Goal: Use online tool/utility: Use online tool/utility

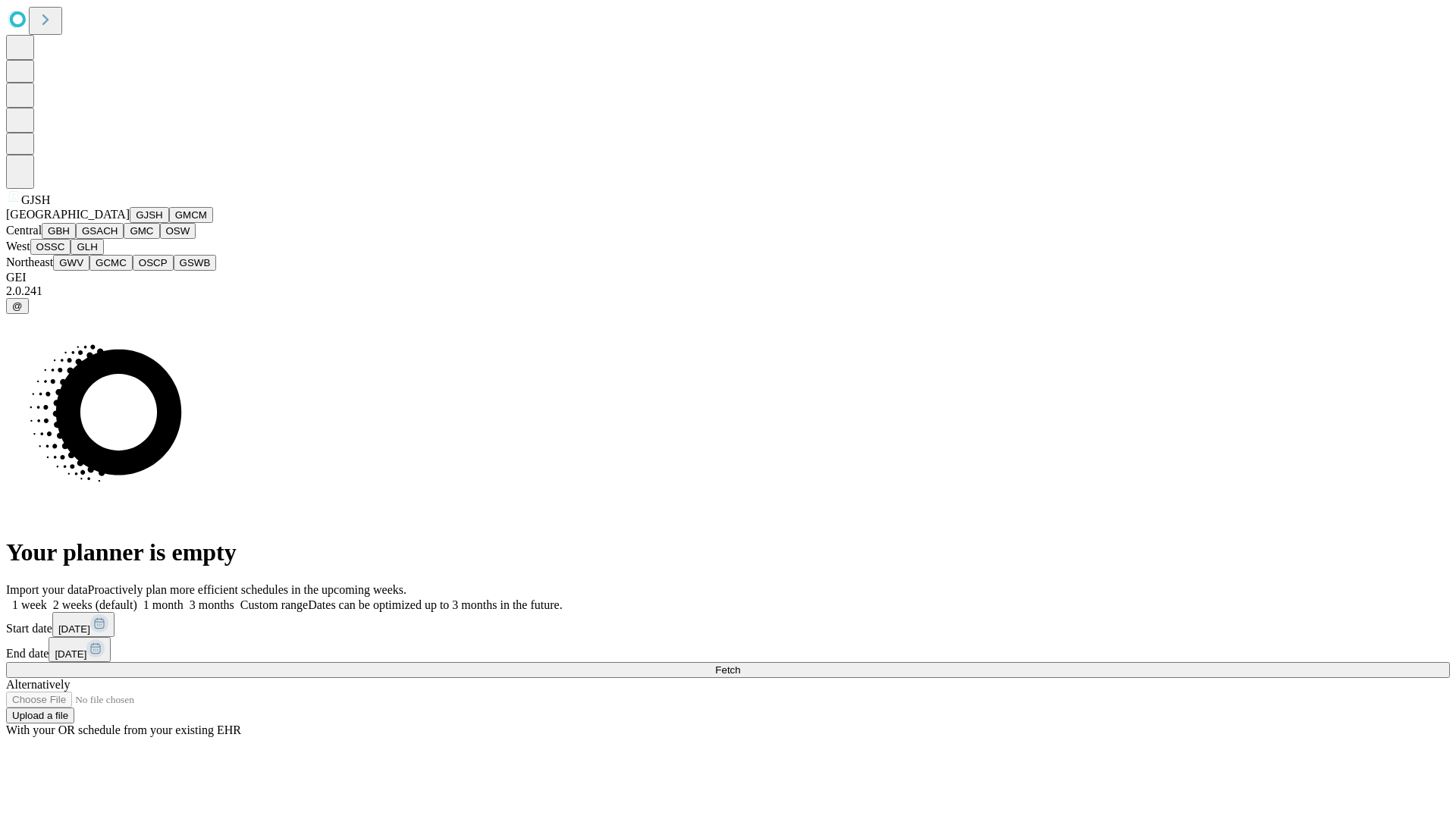
click at [130, 223] on button "GJSH" at bounding box center [149, 214] width 39 height 16
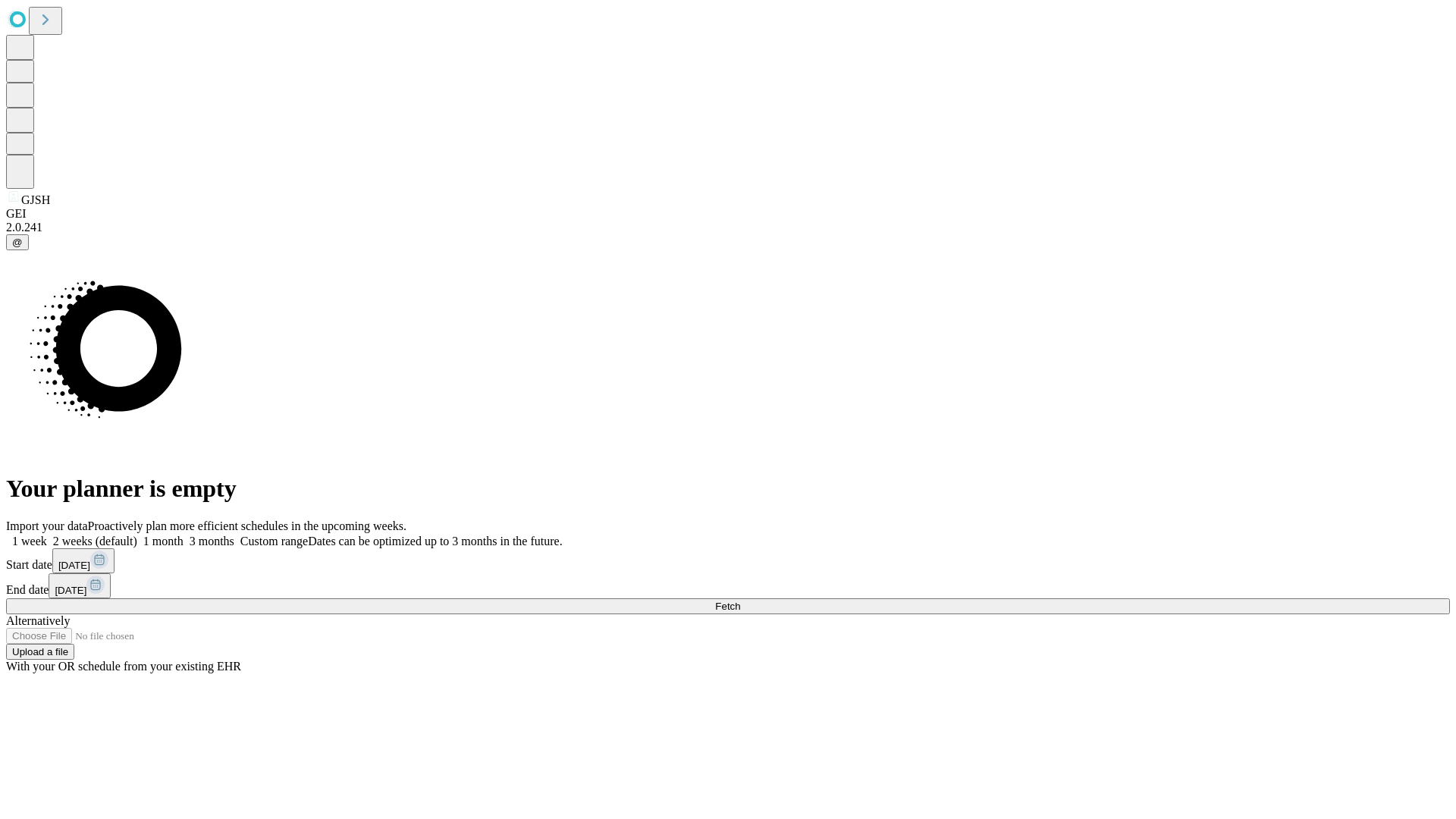
click at [184, 534] on label "1 month" at bounding box center [160, 541] width 46 height 13
click at [740, 601] on span "Fetch" at bounding box center [727, 606] width 25 height 12
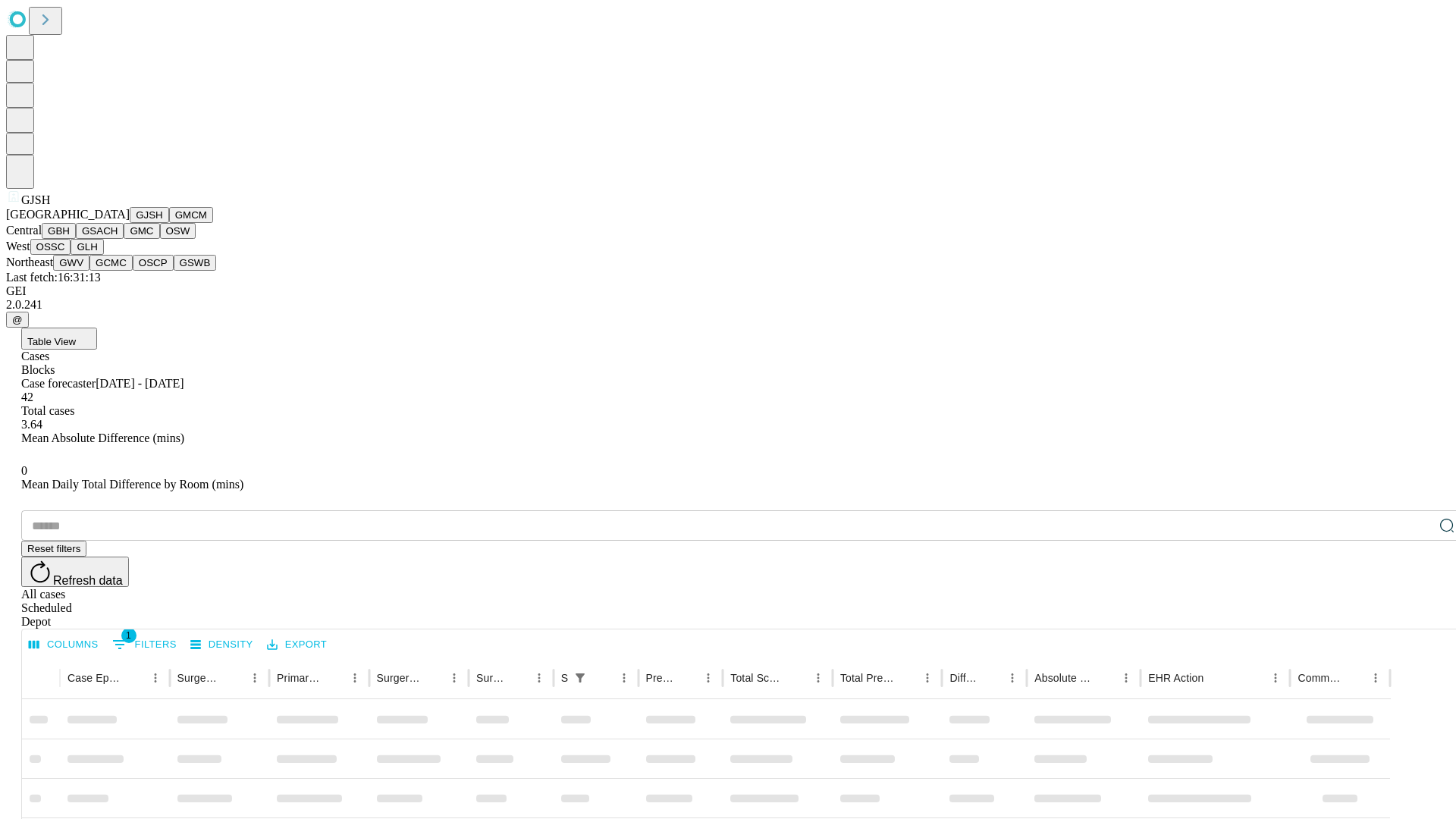
click at [169, 223] on button "GMCM" at bounding box center [190, 214] width 44 height 16
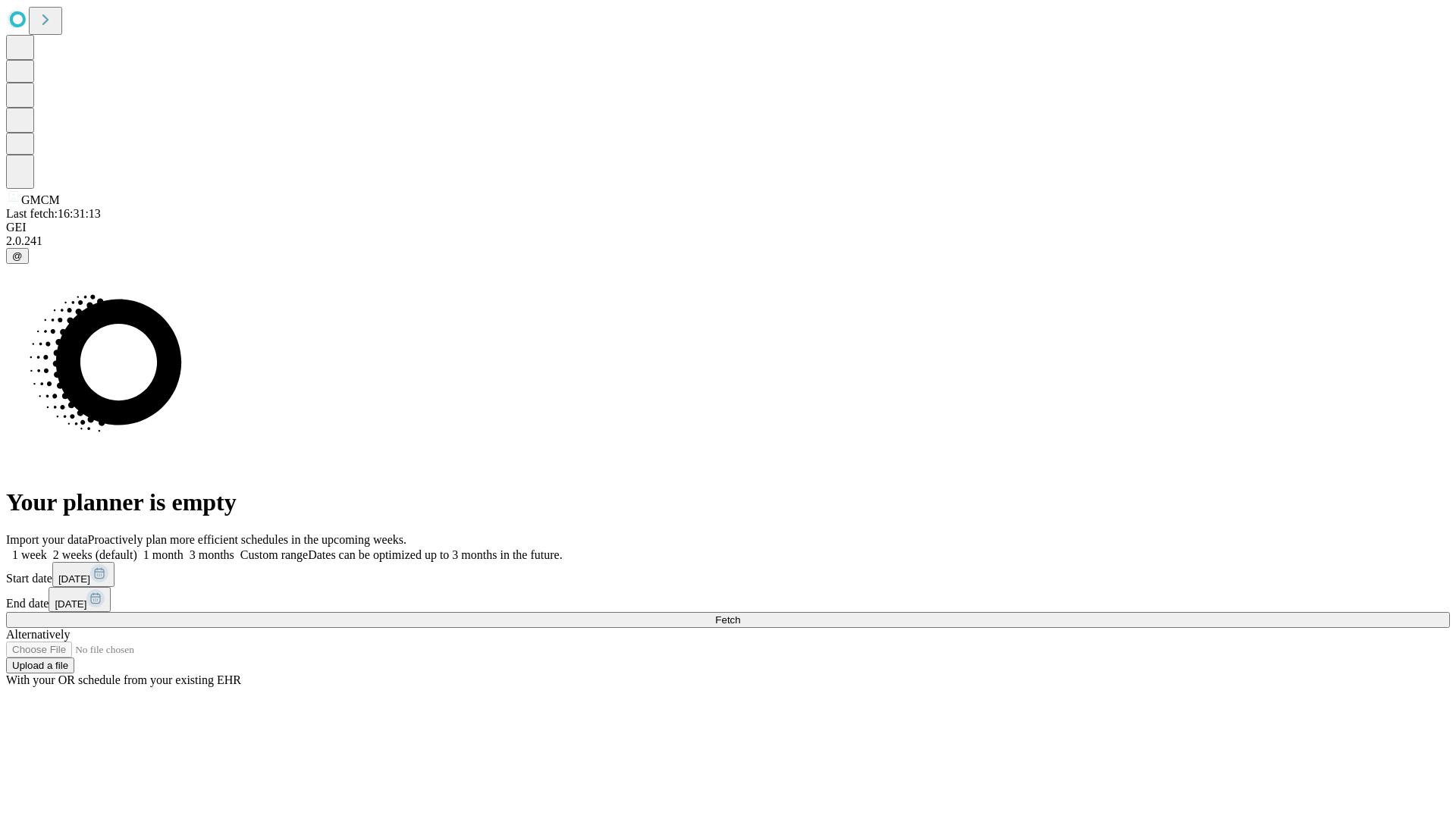
click at [184, 548] on label "1 month" at bounding box center [160, 554] width 46 height 13
click at [740, 614] on span "Fetch" at bounding box center [727, 619] width 25 height 12
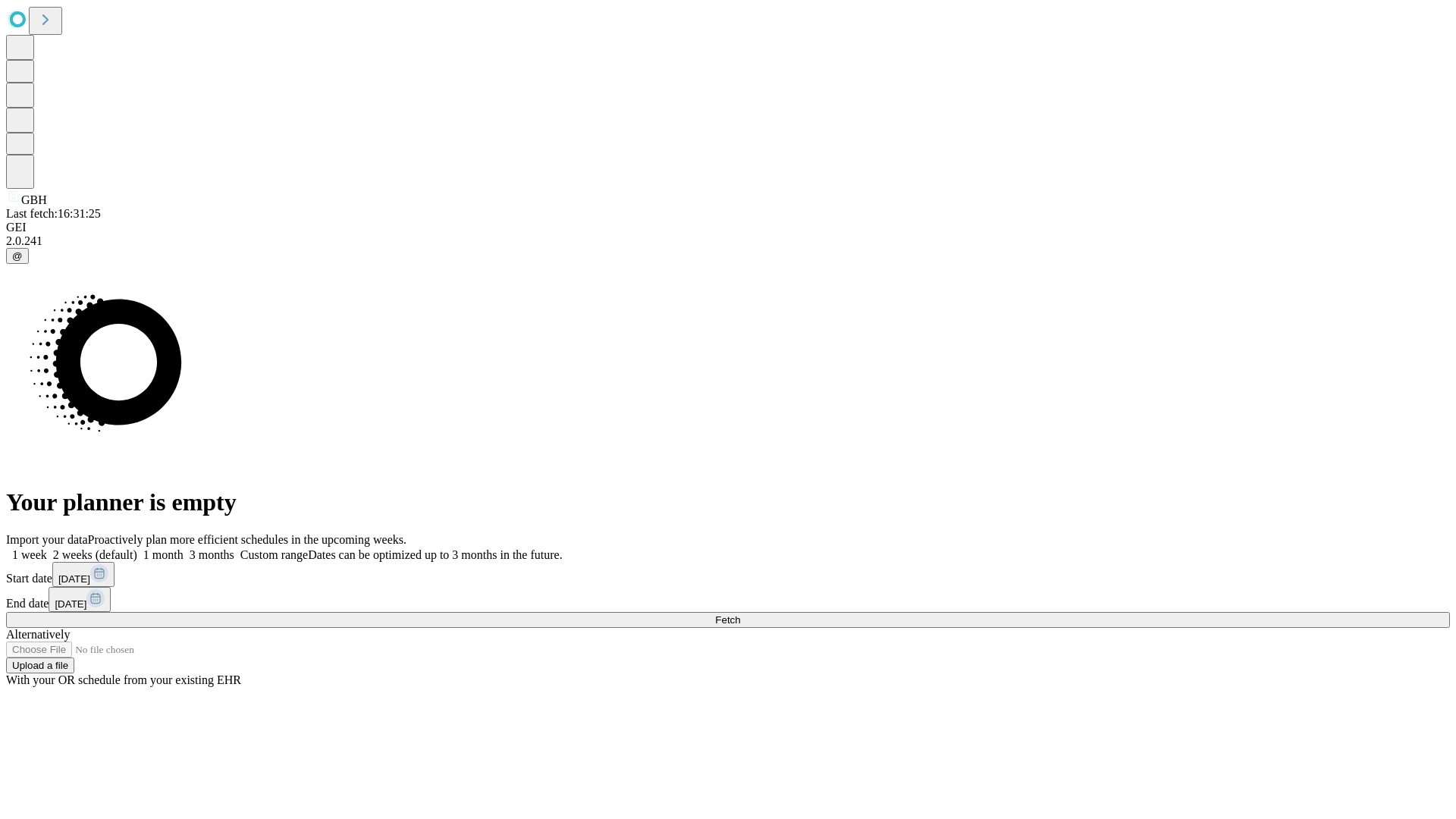
click at [740, 614] on span "Fetch" at bounding box center [727, 619] width 25 height 12
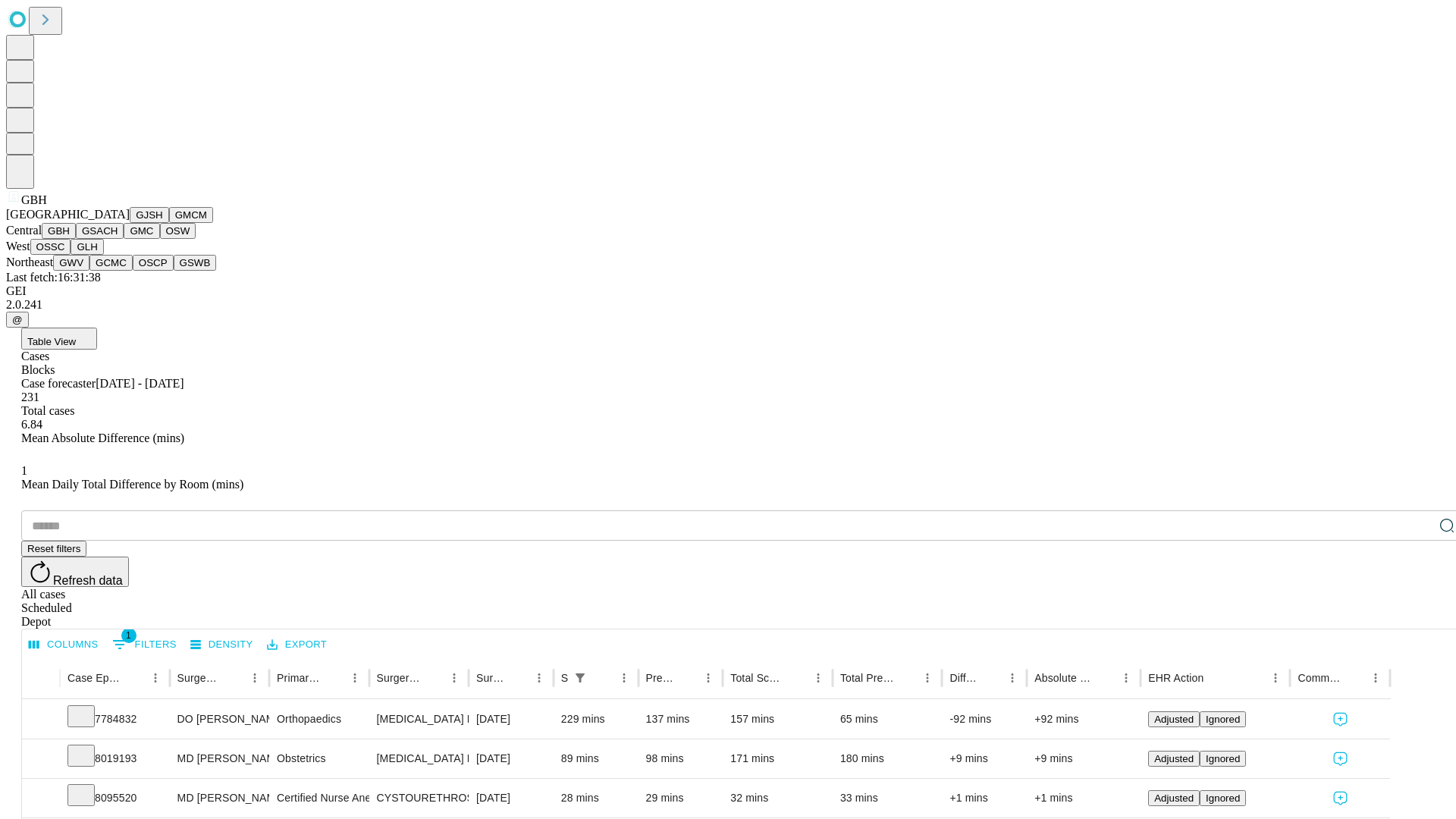
click at [117, 239] on button "GSACH" at bounding box center [99, 231] width 48 height 16
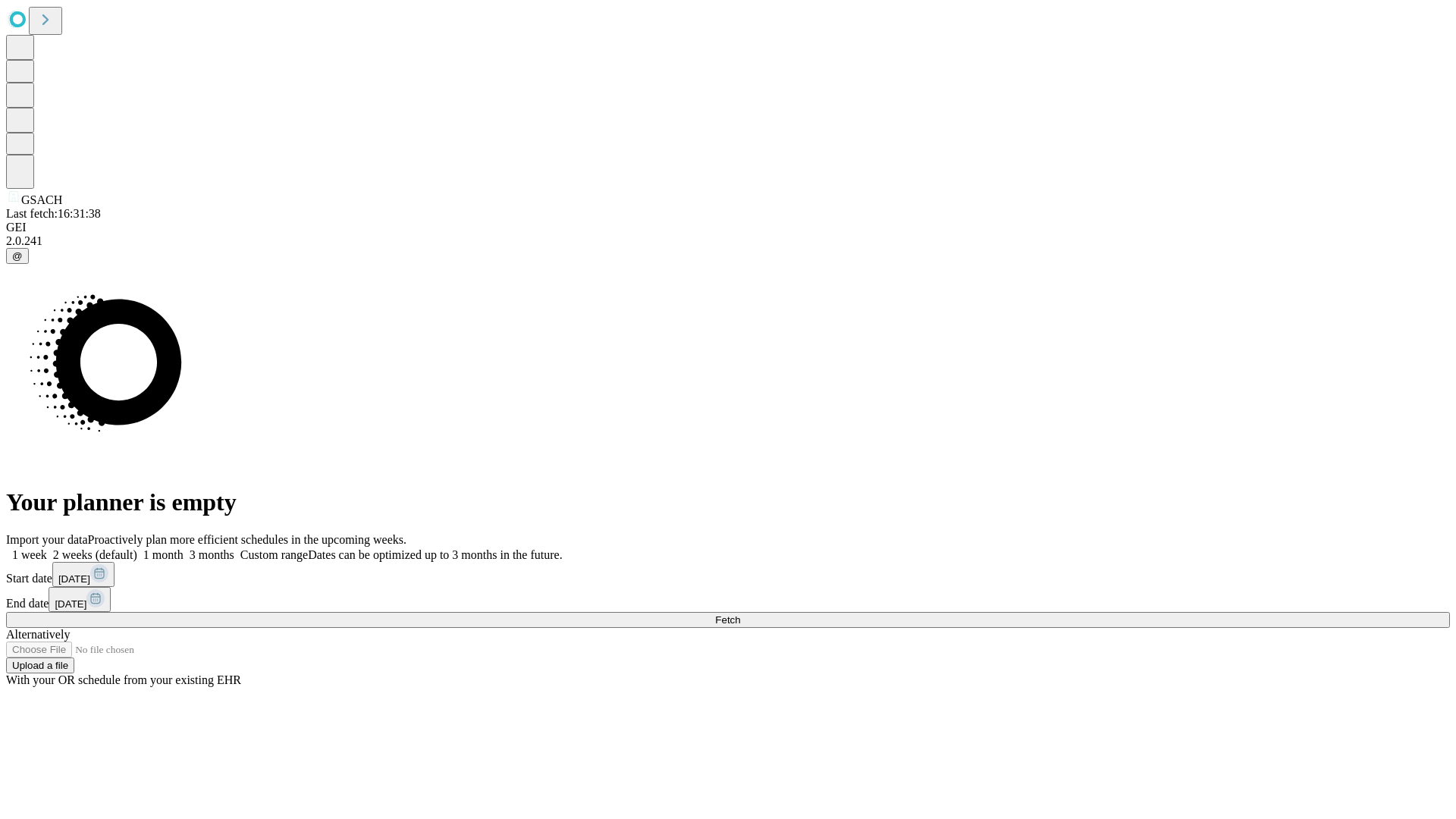
click at [184, 548] on label "1 month" at bounding box center [160, 554] width 46 height 13
click at [740, 614] on span "Fetch" at bounding box center [727, 619] width 25 height 12
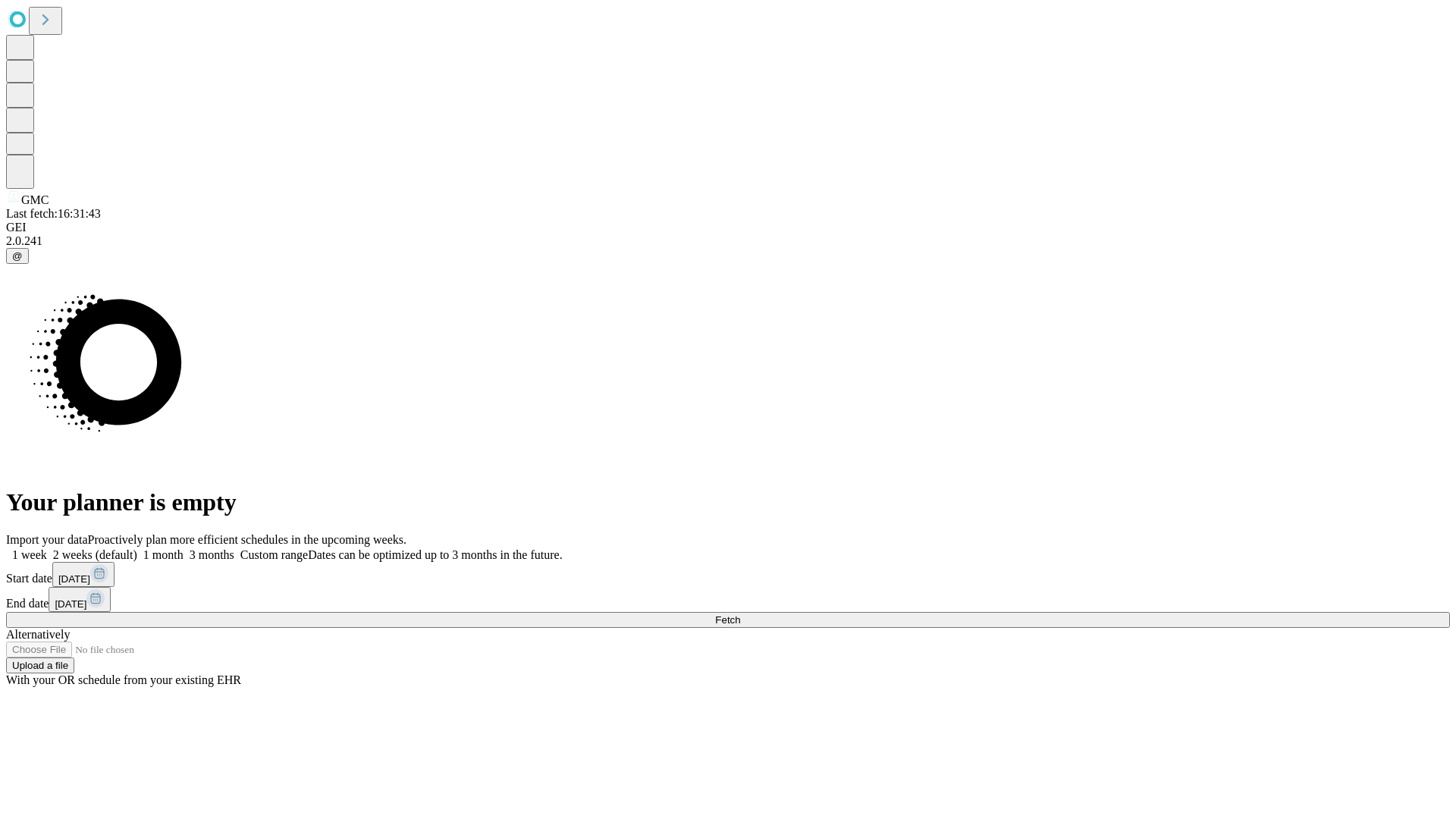
click at [184, 548] on label "1 month" at bounding box center [160, 554] width 46 height 13
click at [740, 614] on span "Fetch" at bounding box center [727, 619] width 25 height 12
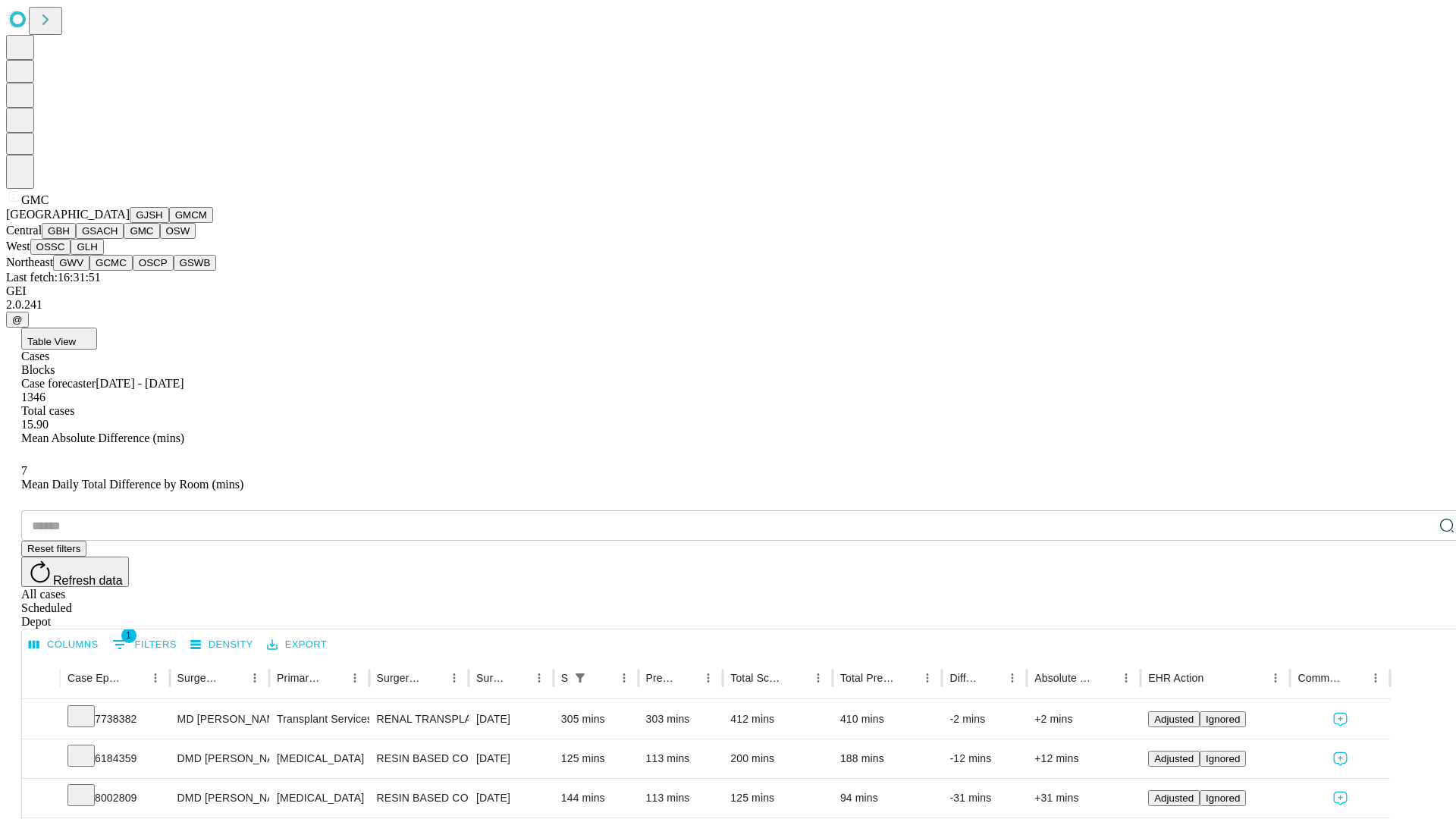
click at [160, 239] on button "OSW" at bounding box center [177, 231] width 36 height 16
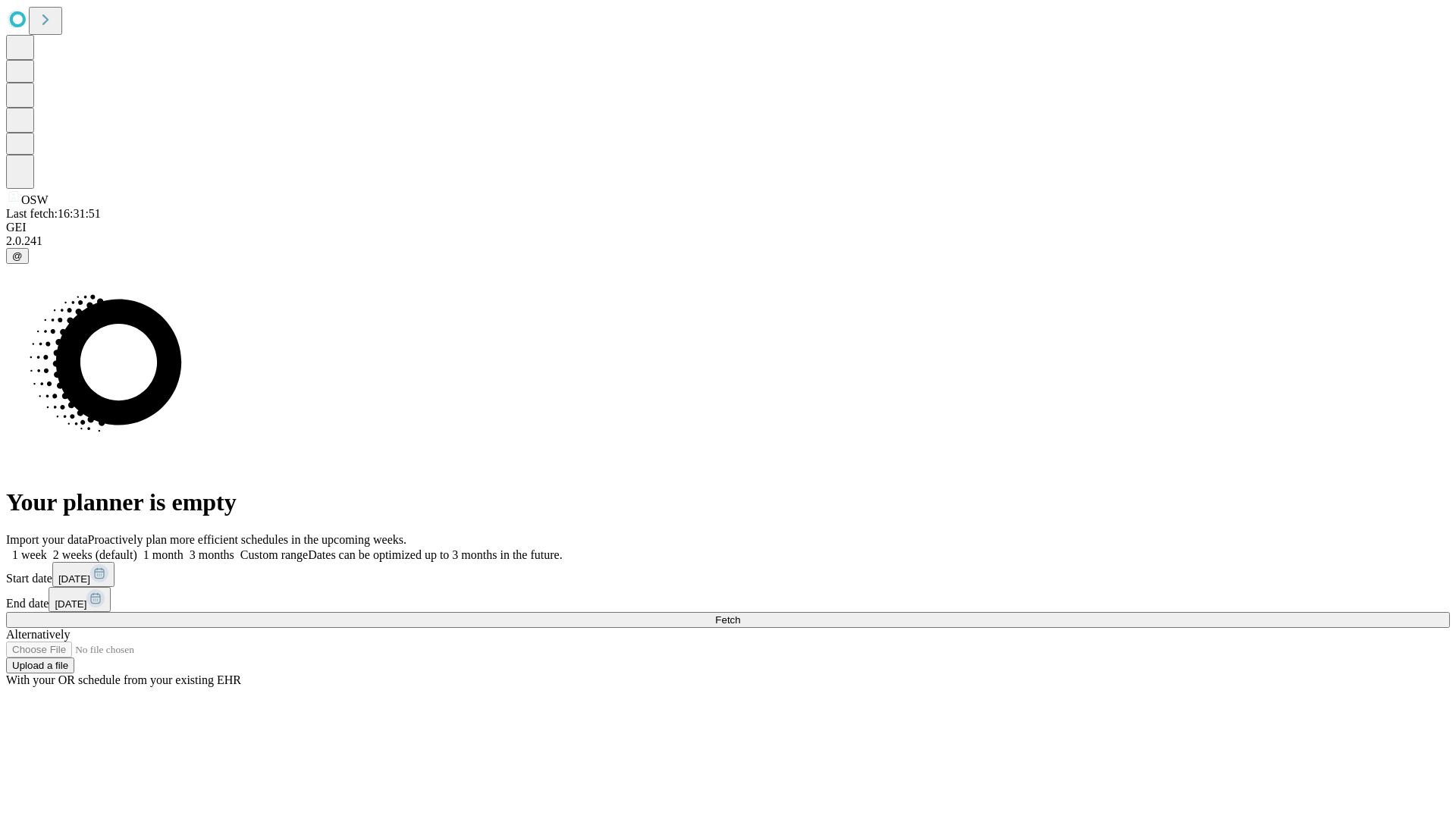
click at [184, 548] on label "1 month" at bounding box center [160, 554] width 46 height 13
click at [740, 614] on span "Fetch" at bounding box center [727, 619] width 25 height 12
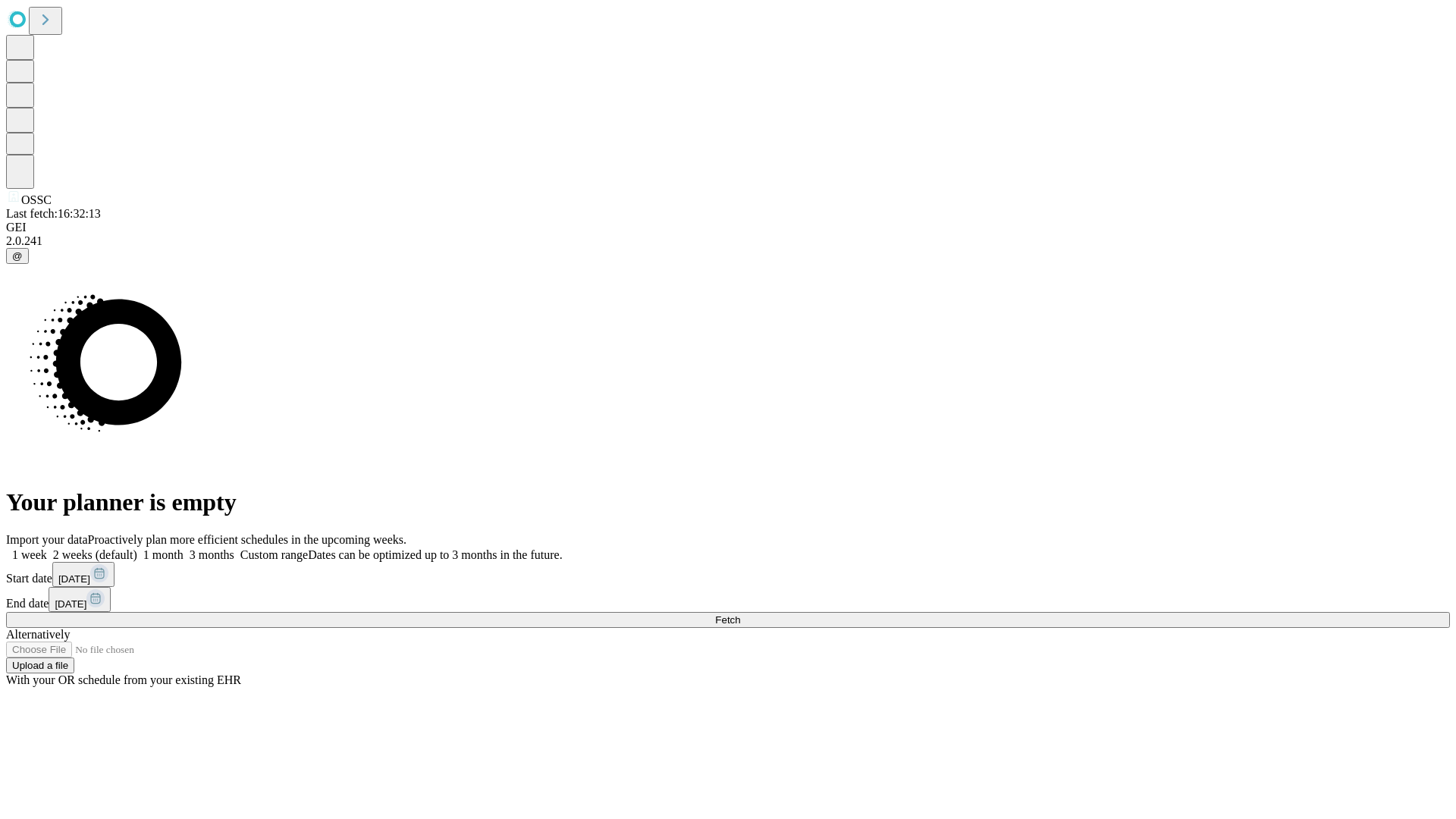
click at [740, 614] on span "Fetch" at bounding box center [727, 619] width 25 height 12
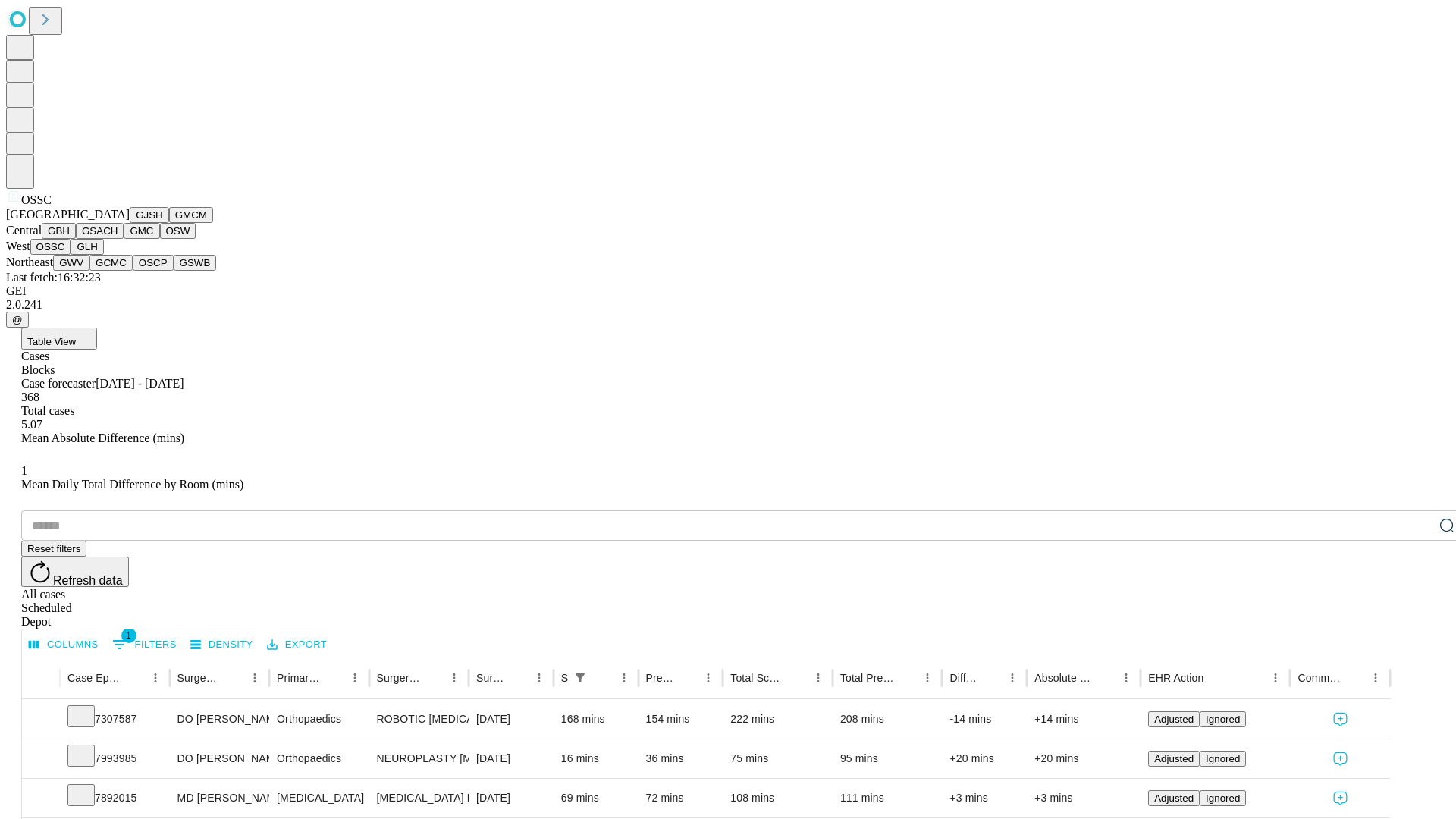
click at [103, 254] on button "GLH" at bounding box center [86, 247] width 32 height 16
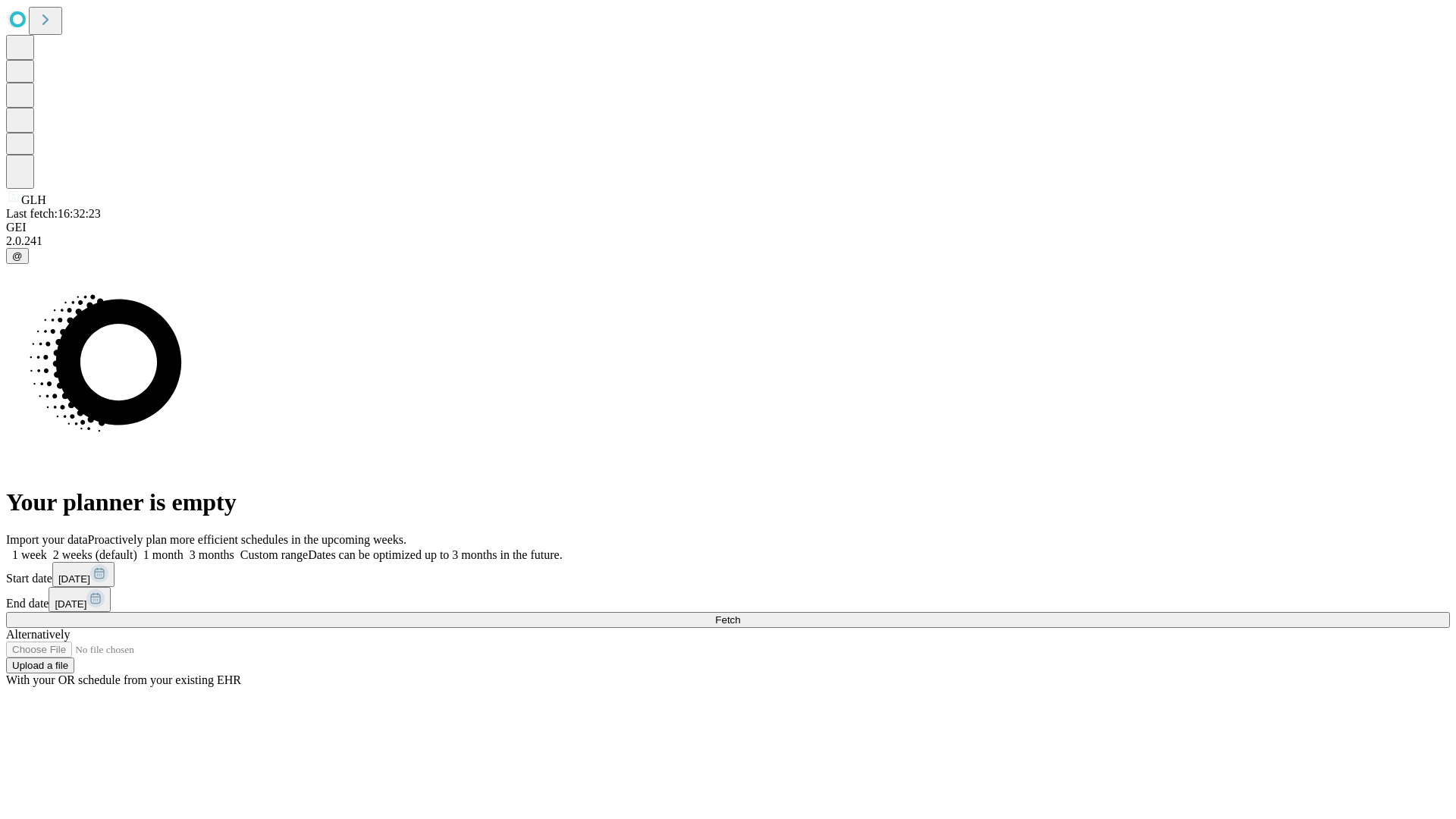
click at [184, 548] on label "1 month" at bounding box center [160, 554] width 46 height 13
click at [740, 614] on span "Fetch" at bounding box center [727, 619] width 25 height 12
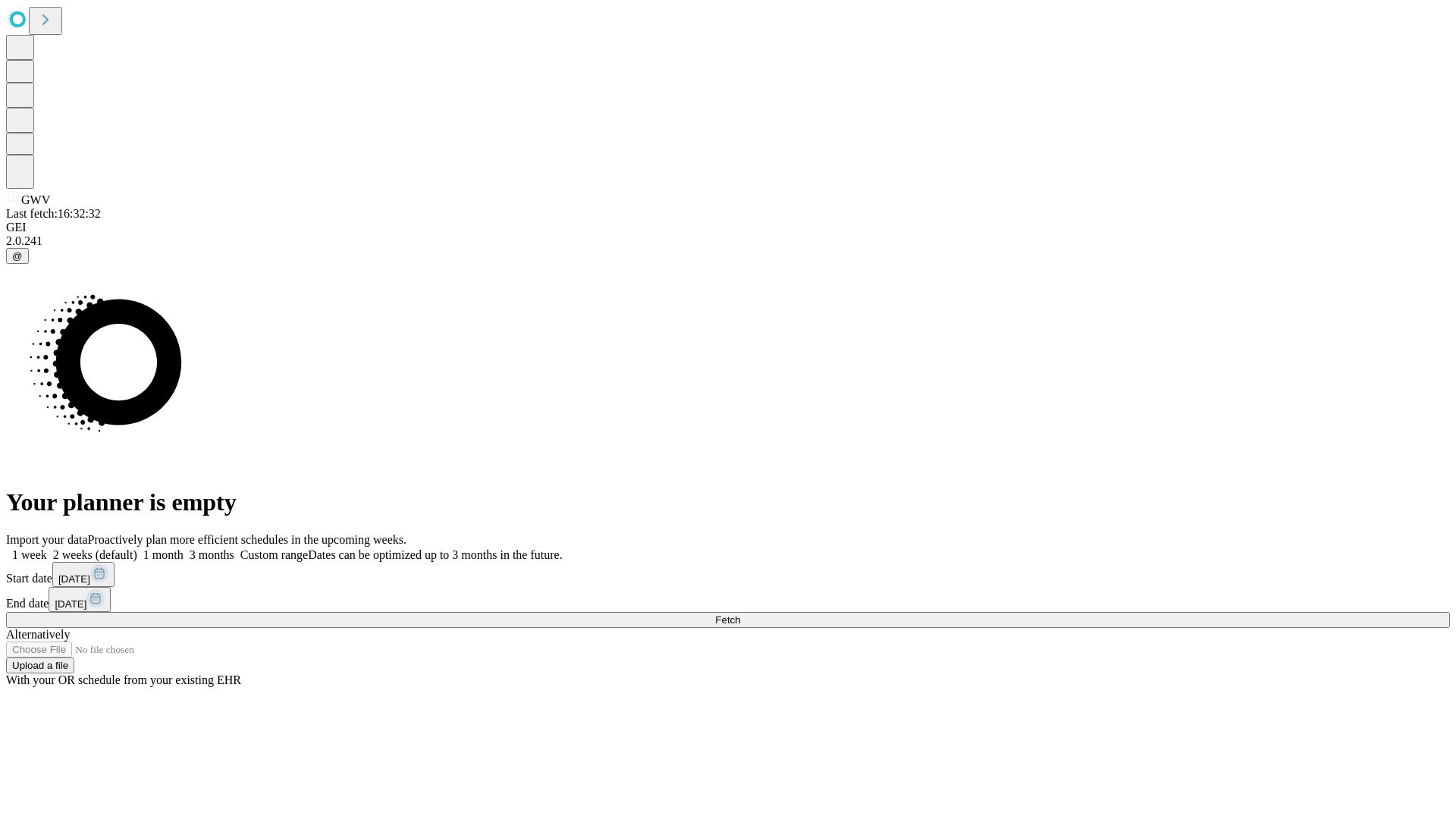
click at [184, 548] on label "1 month" at bounding box center [160, 554] width 46 height 13
click at [740, 614] on span "Fetch" at bounding box center [727, 619] width 25 height 12
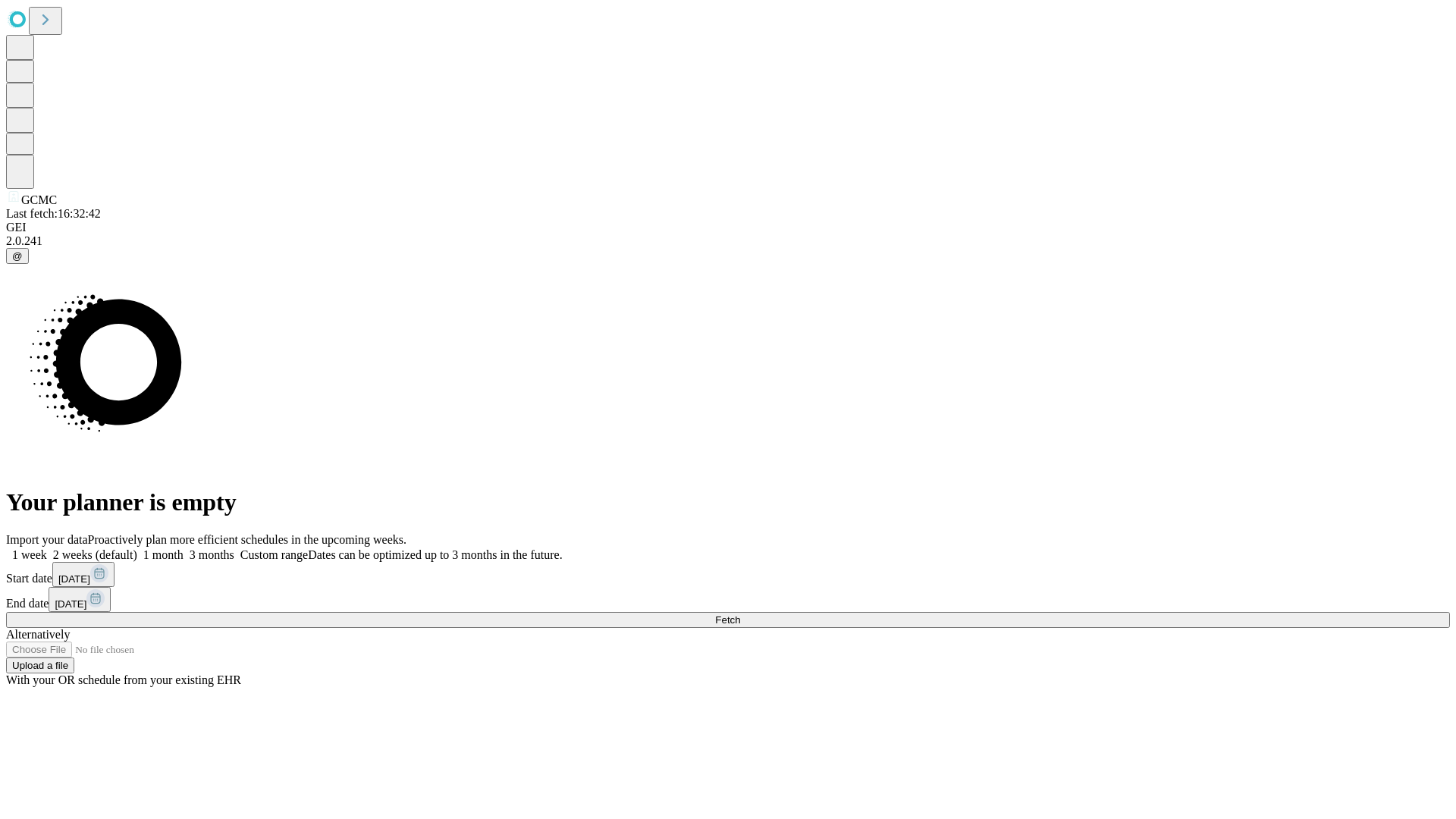
click at [184, 548] on label "1 month" at bounding box center [160, 554] width 46 height 13
click at [740, 614] on span "Fetch" at bounding box center [727, 619] width 25 height 12
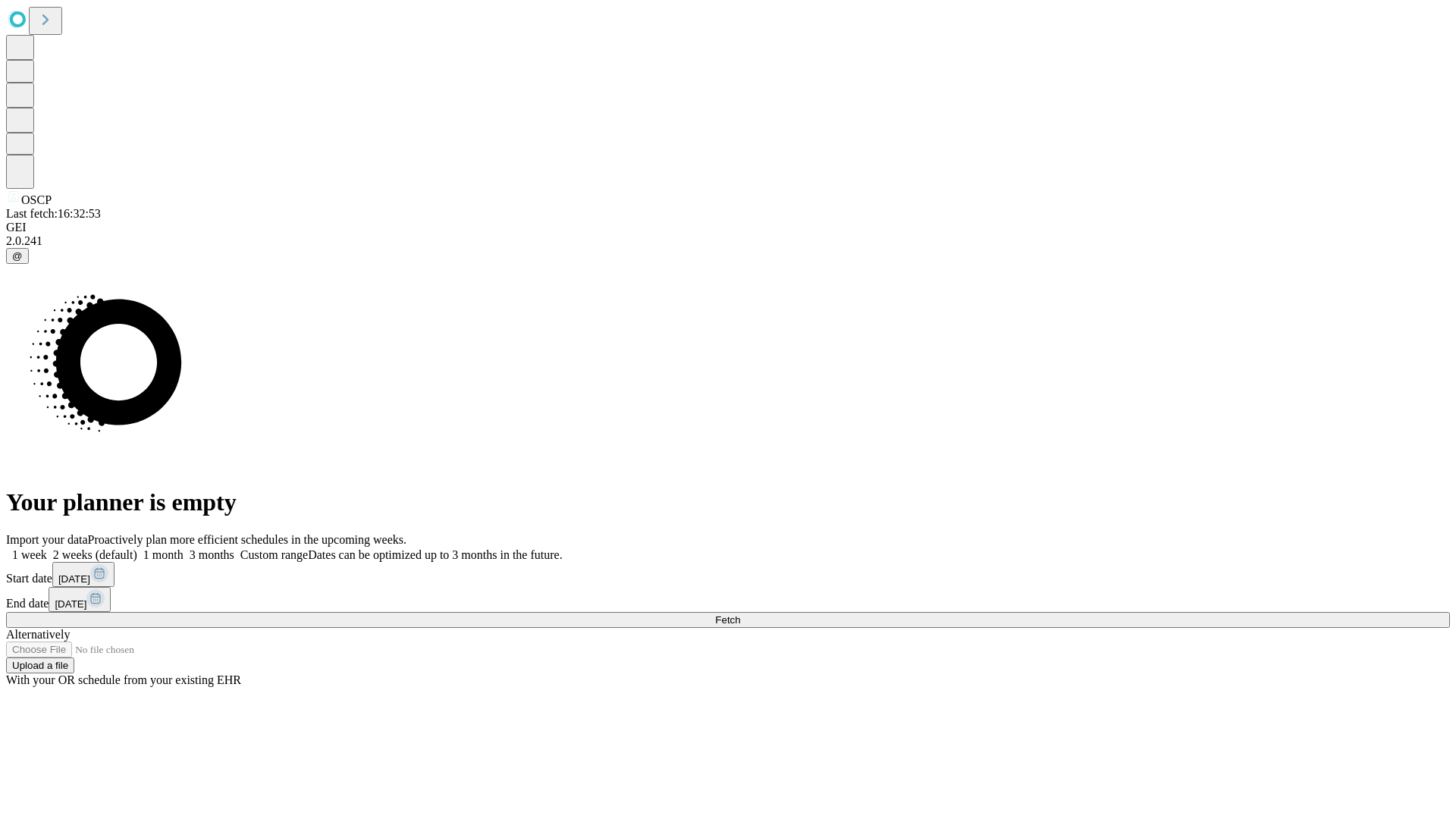
click at [184, 548] on label "1 month" at bounding box center [160, 554] width 46 height 13
click at [740, 614] on span "Fetch" at bounding box center [727, 619] width 25 height 12
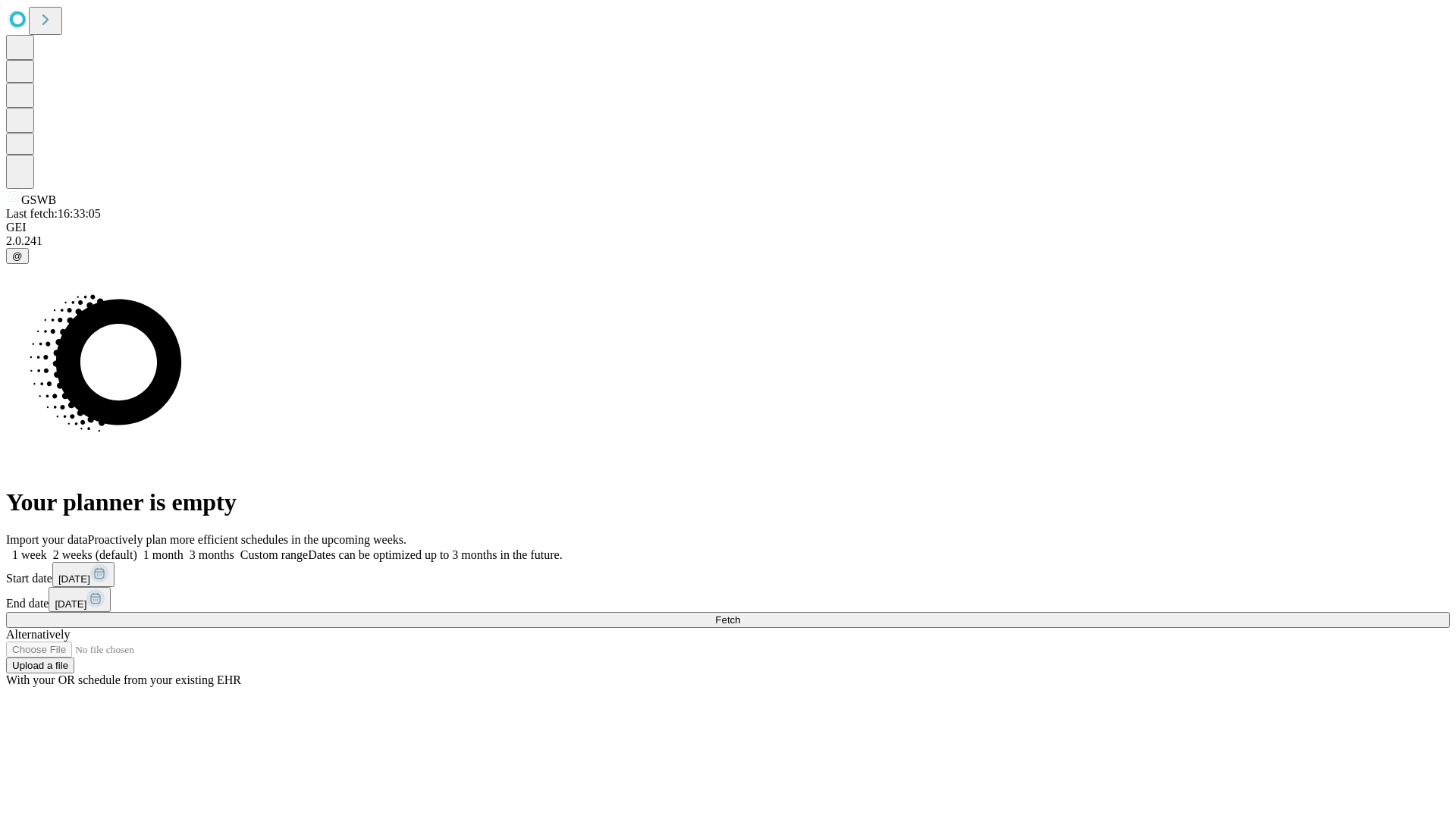
click at [184, 548] on label "1 month" at bounding box center [160, 554] width 46 height 13
click at [740, 614] on span "Fetch" at bounding box center [727, 619] width 25 height 12
